Goal: Communication & Community: Answer question/provide support

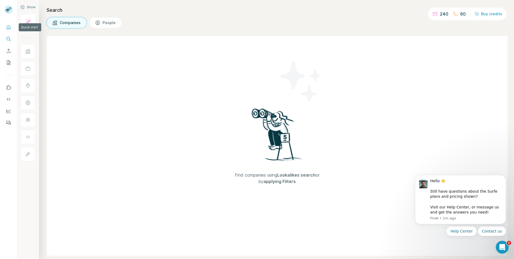
click at [10, 26] on icon "Quick start" at bounding box center [8, 27] width 5 height 5
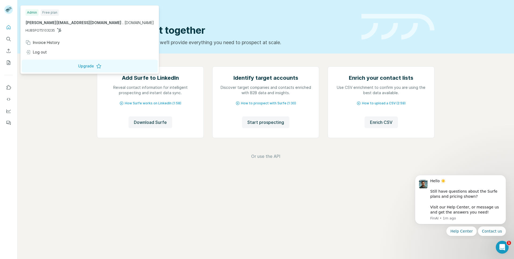
click at [8, 13] on rect at bounding box center [8, 9] width 9 height 9
click at [49, 13] on div "Free plan" at bounding box center [50, 12] width 18 height 6
click at [63, 42] on div "Invoice History" at bounding box center [89, 43] width 135 height 10
click at [500, 249] on icon "Open Intercom Messenger" at bounding box center [501, 246] width 9 height 9
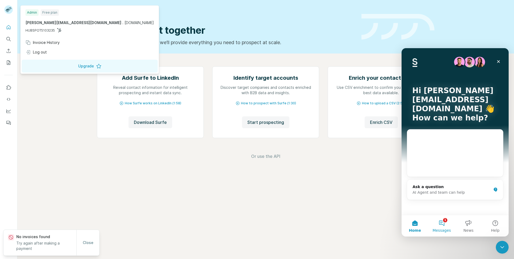
click at [442, 224] on button "1 Messages" at bounding box center [441, 225] width 27 height 21
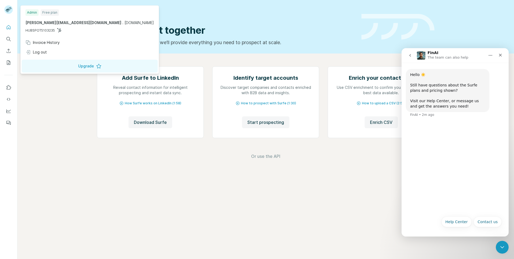
click at [411, 57] on icon "go back" at bounding box center [410, 55] width 4 height 4
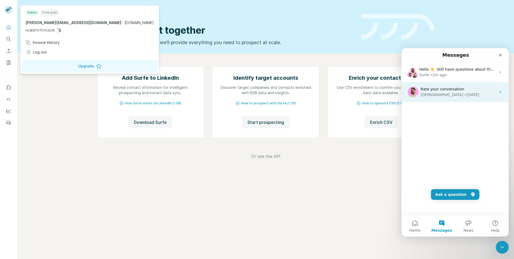
click at [465, 92] on div "[DEMOGRAPHIC_DATA] • [DATE]" at bounding box center [459, 95] width 76 height 6
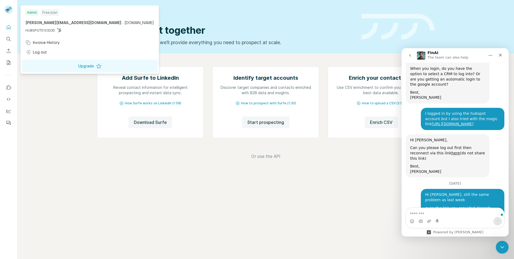
scroll to position [2673, 0]
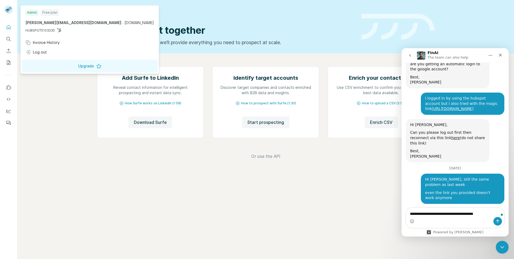
type textarea "**********"
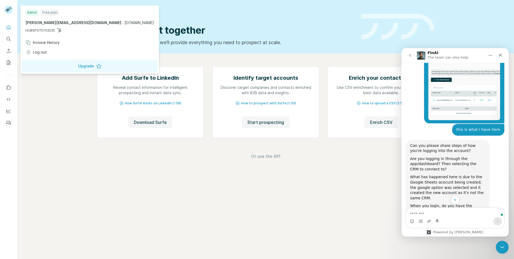
scroll to position [2513, 0]
